Goal: Check status: Check status

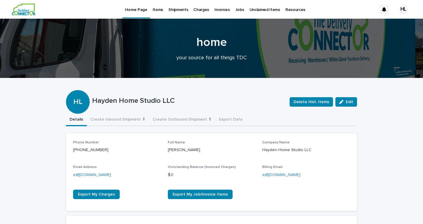
click at [158, 8] on p "Items" at bounding box center [158, 6] width 10 height 12
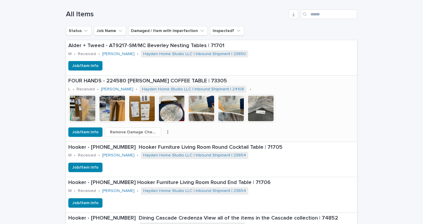
scroll to position [246, 0]
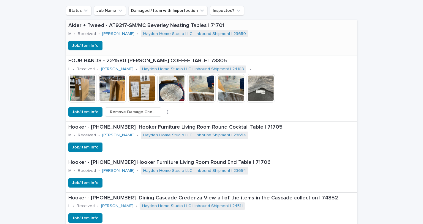
click at [161, 37] on div "Hayden Home Studio LLC | Inbound Shipment | 23650" at bounding box center [195, 34] width 109 height 9
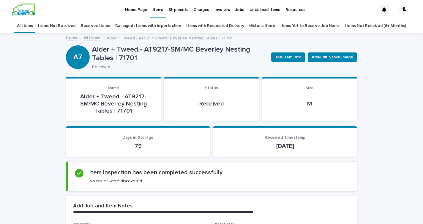
click at [166, 11] on div "Shipments" at bounding box center [178, 6] width 25 height 12
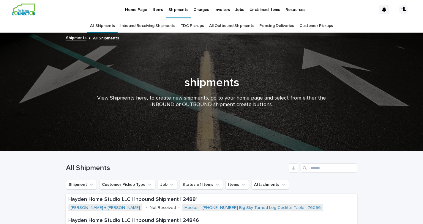
click at [153, 15] on link "Items" at bounding box center [158, 9] width 16 height 18
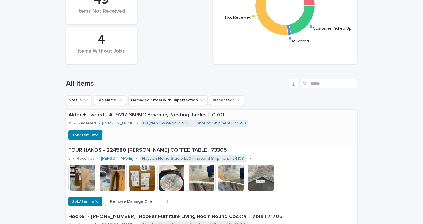
scroll to position [156, 0]
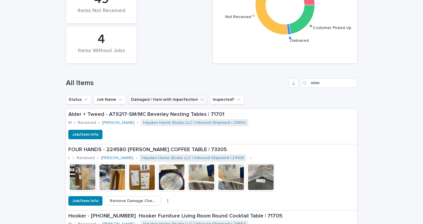
click at [170, 98] on button "Damaged / Item with Imperfection" at bounding box center [167, 100] width 79 height 10
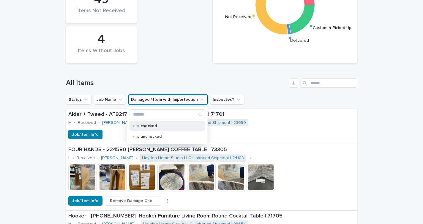
click at [154, 124] on p "is checked" at bounding box center [165, 126] width 59 height 4
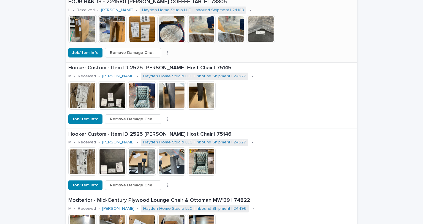
scroll to position [271, 0]
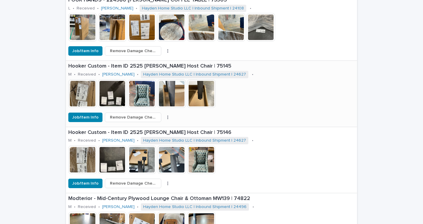
click at [171, 96] on img at bounding box center [171, 94] width 29 height 29
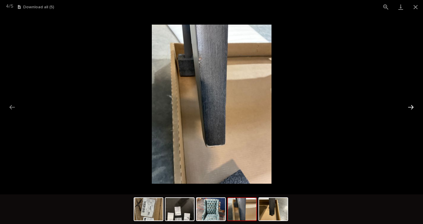
click at [411, 105] on button "Next slide" at bounding box center [410, 108] width 12 height 12
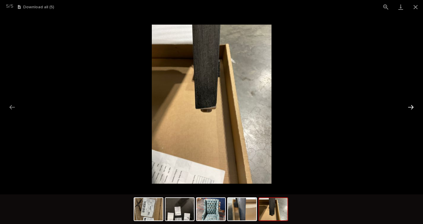
click at [412, 103] on button "Next slide" at bounding box center [410, 108] width 12 height 12
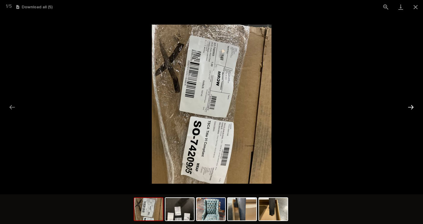
click at [412, 103] on button "Next slide" at bounding box center [410, 108] width 12 height 12
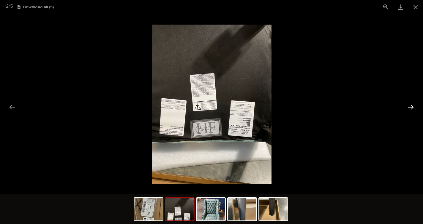
click at [412, 103] on button "Next slide" at bounding box center [410, 108] width 12 height 12
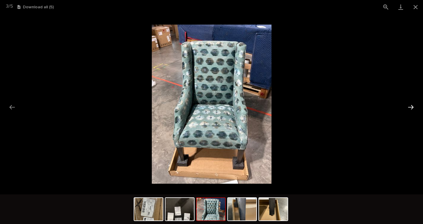
click at [412, 103] on button "Next slide" at bounding box center [410, 108] width 12 height 12
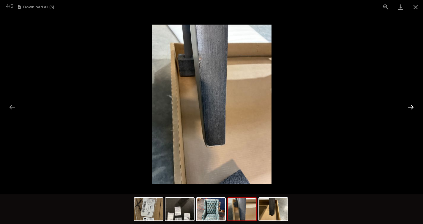
click at [412, 103] on button "Next slide" at bounding box center [410, 108] width 12 height 12
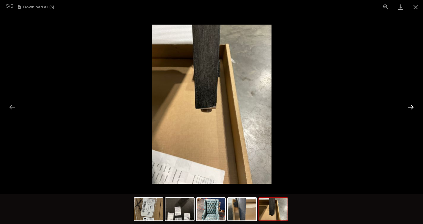
click at [412, 103] on button "Next slide" at bounding box center [410, 108] width 12 height 12
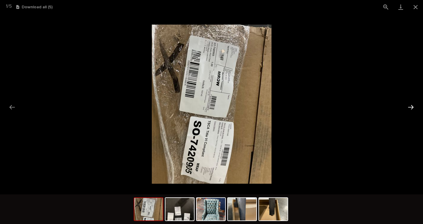
click at [412, 103] on button "Next slide" at bounding box center [410, 108] width 12 height 12
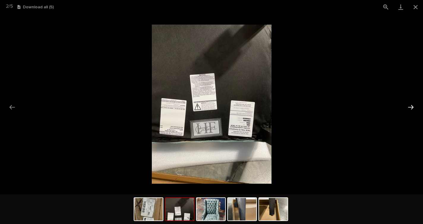
click at [412, 103] on button "Next slide" at bounding box center [410, 108] width 12 height 12
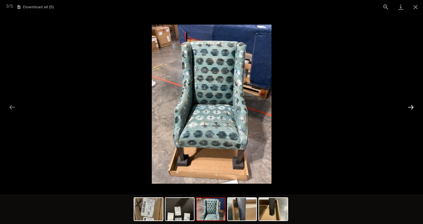
click at [412, 103] on button "Next slide" at bounding box center [410, 108] width 12 height 12
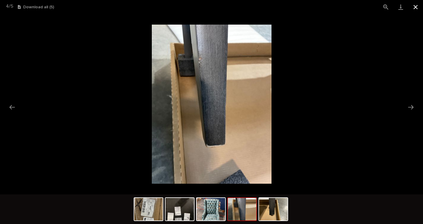
click at [413, 4] on button "Close gallery" at bounding box center [415, 7] width 15 height 14
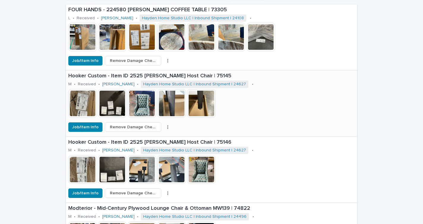
scroll to position [261, 0]
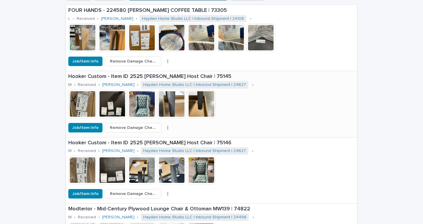
click at [136, 111] on img at bounding box center [142, 104] width 29 height 29
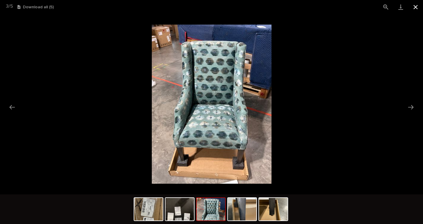
click at [416, 6] on button "Close gallery" at bounding box center [415, 7] width 15 height 14
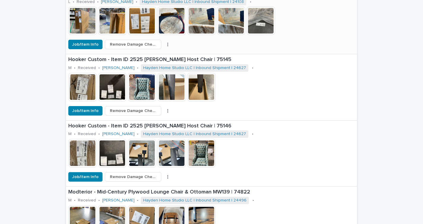
scroll to position [284, 0]
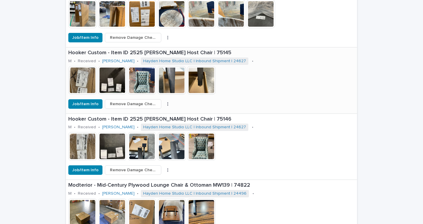
click at [158, 78] on img at bounding box center [171, 80] width 29 height 29
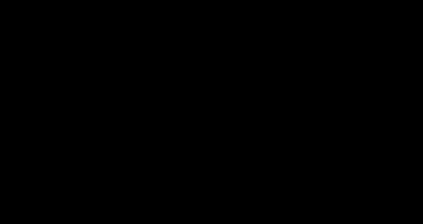
click at [170, 80] on img at bounding box center [212, 104] width 120 height 159
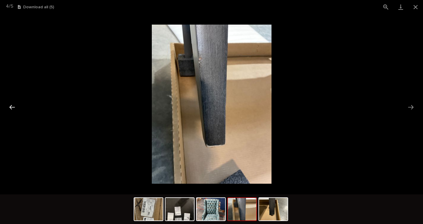
click at [16, 106] on button "Previous slide" at bounding box center [12, 108] width 12 height 12
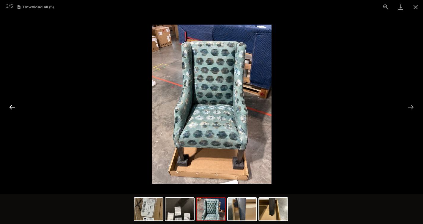
click at [16, 106] on button "Previous slide" at bounding box center [12, 108] width 12 height 12
